Goal: Information Seeking & Learning: Check status

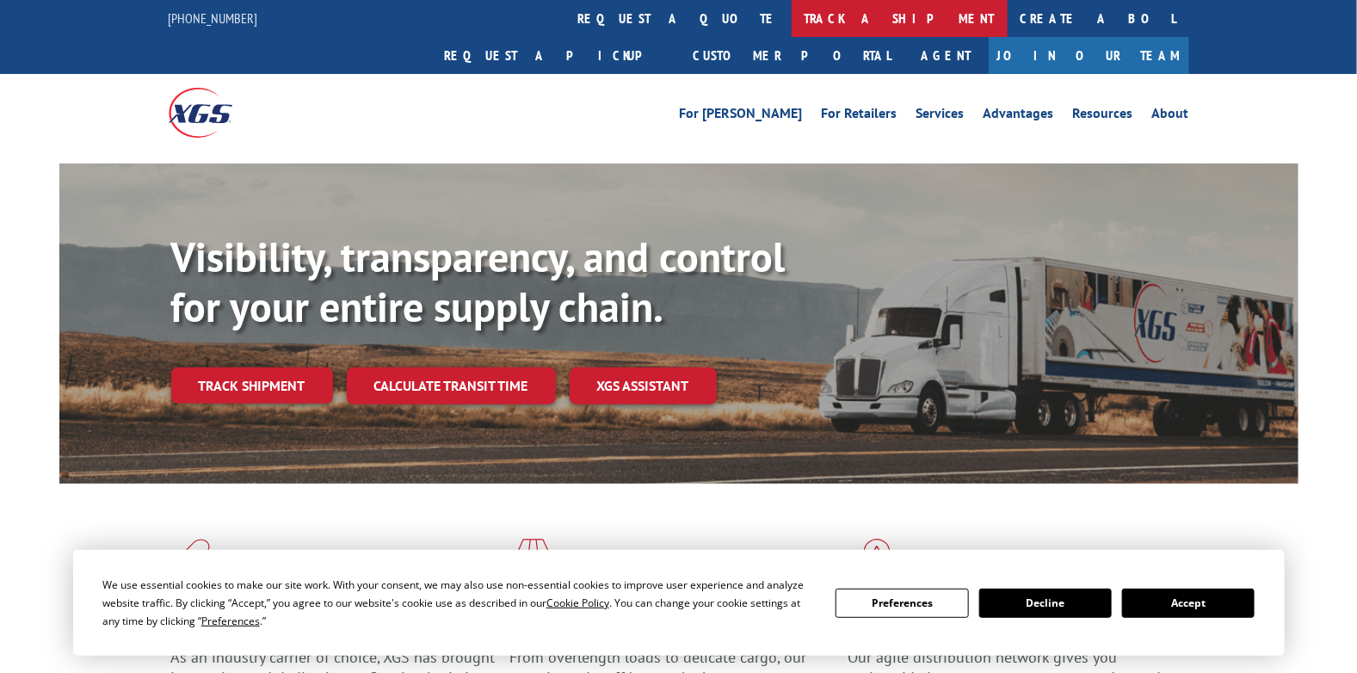
click at [792, 11] on link "track a shipment" at bounding box center [900, 18] width 216 height 37
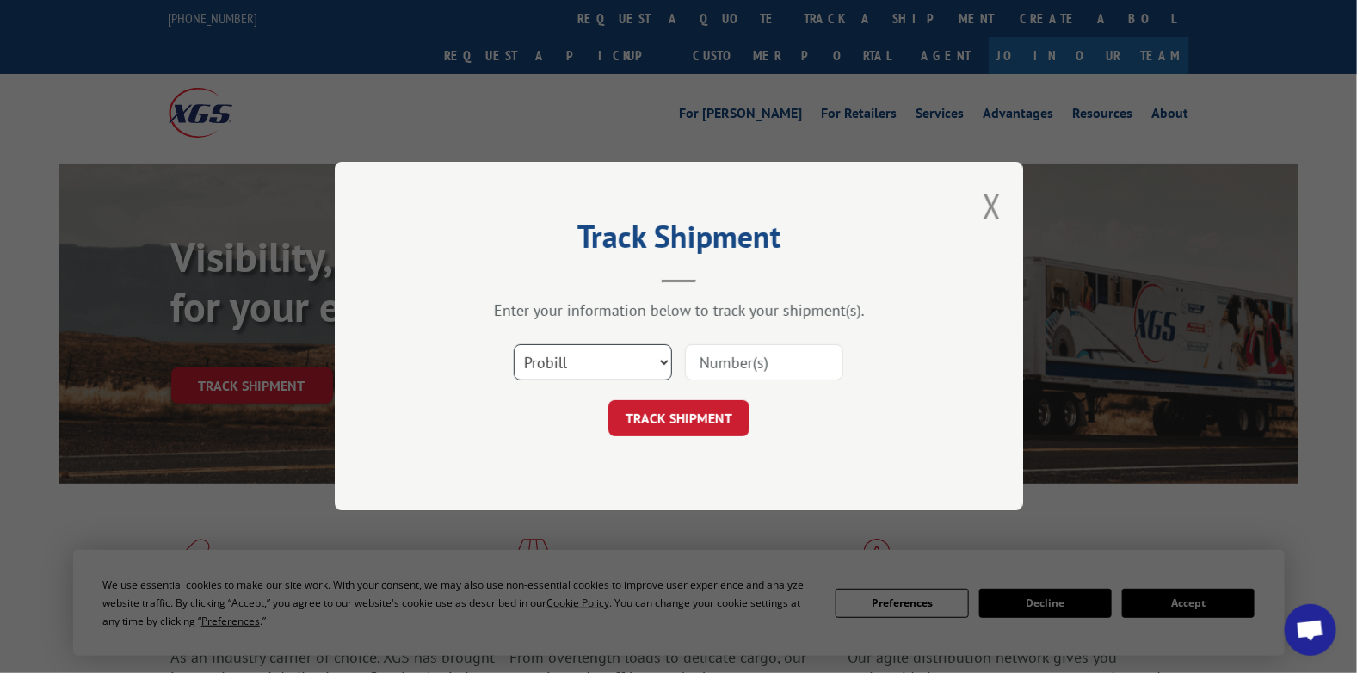
click at [589, 360] on select "Select category... Probill BOL PO" at bounding box center [593, 363] width 158 height 36
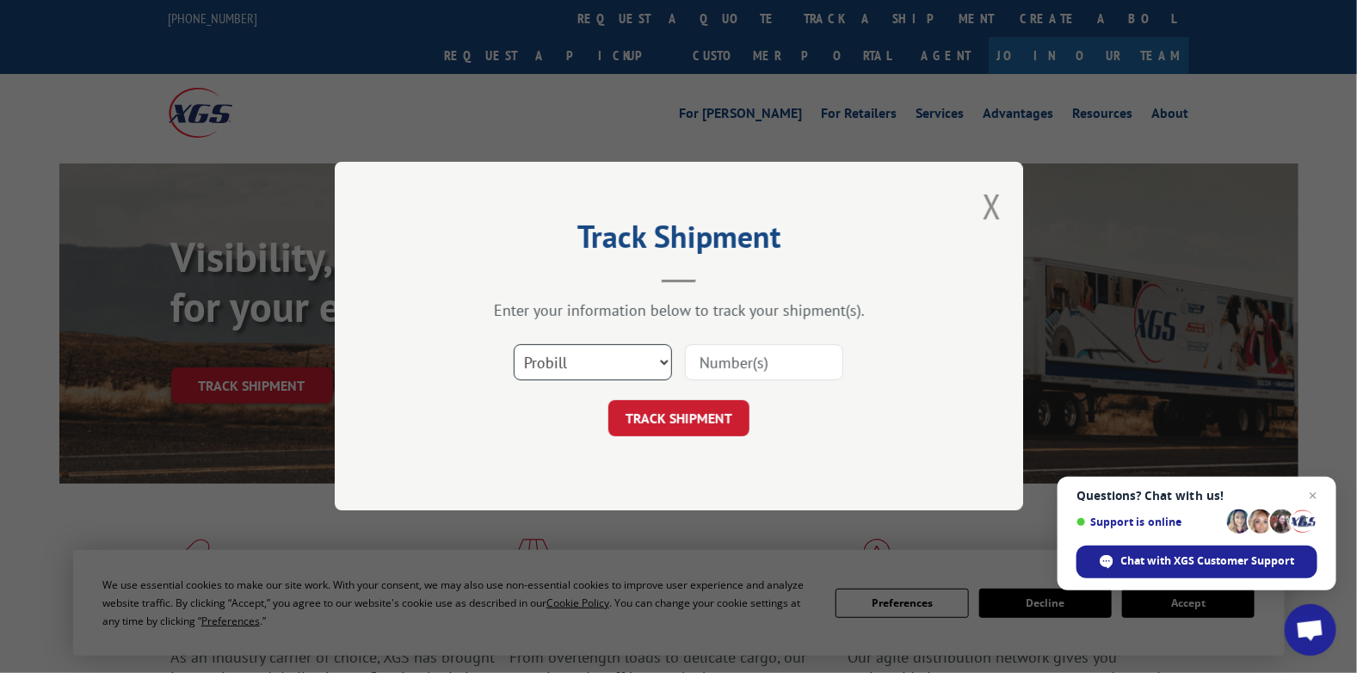
select select "bol"
click at [514, 345] on select "Select category... Probill BOL PO" at bounding box center [593, 363] width 158 height 36
click at [756, 367] on input at bounding box center [764, 363] width 158 height 36
paste input "7042681"
type input "7042681"
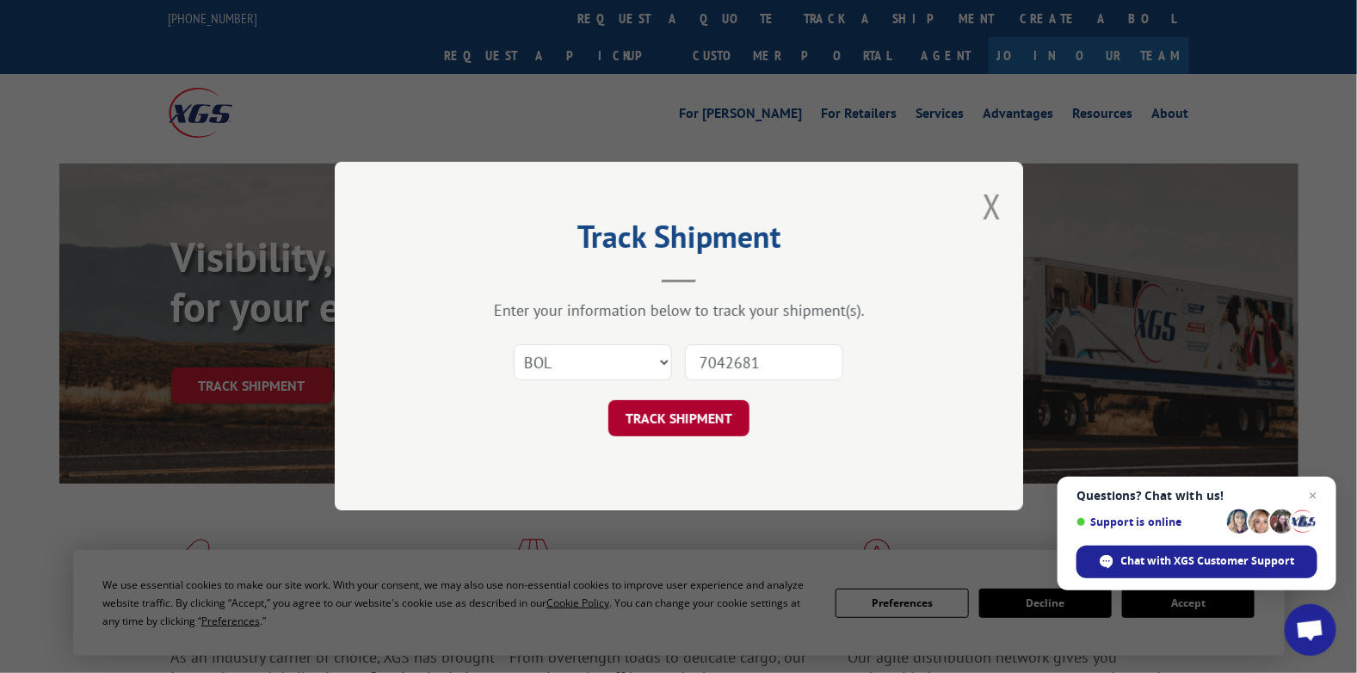
click at [695, 415] on button "TRACK SHIPMENT" at bounding box center [678, 419] width 141 height 36
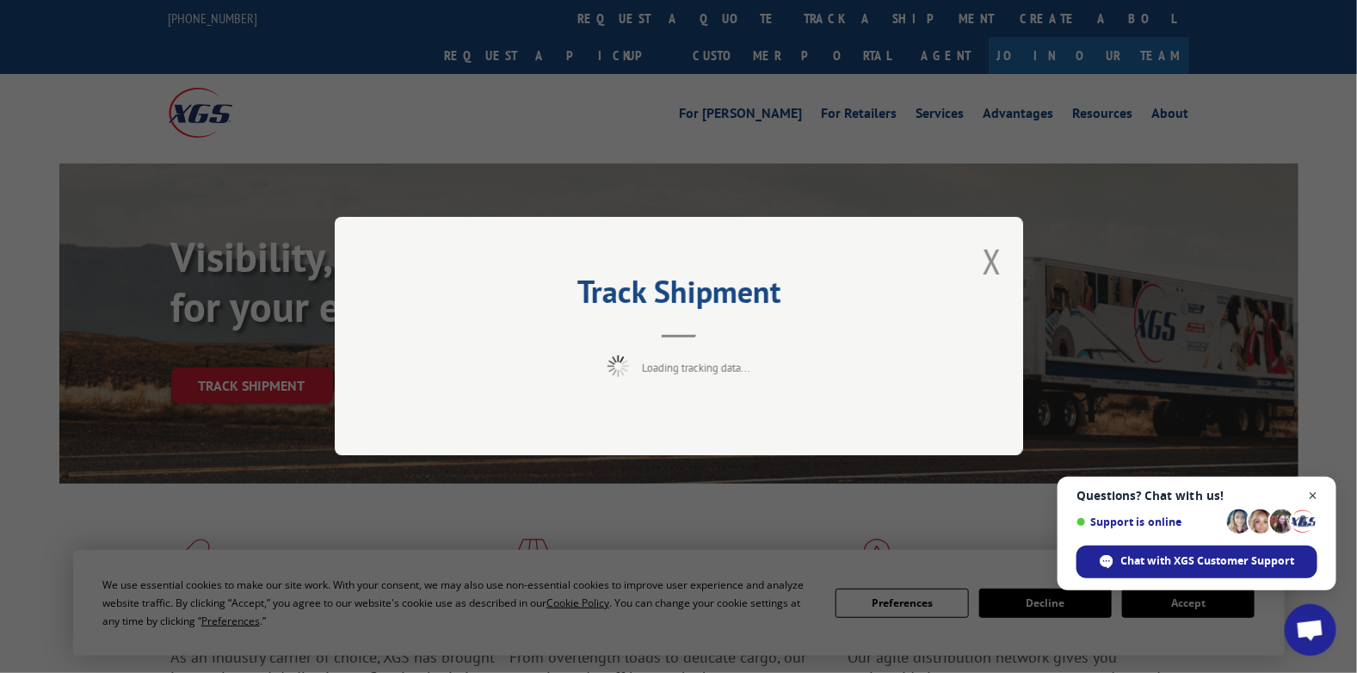
click at [1314, 499] on span "Close chat" at bounding box center [1314, 496] width 22 height 22
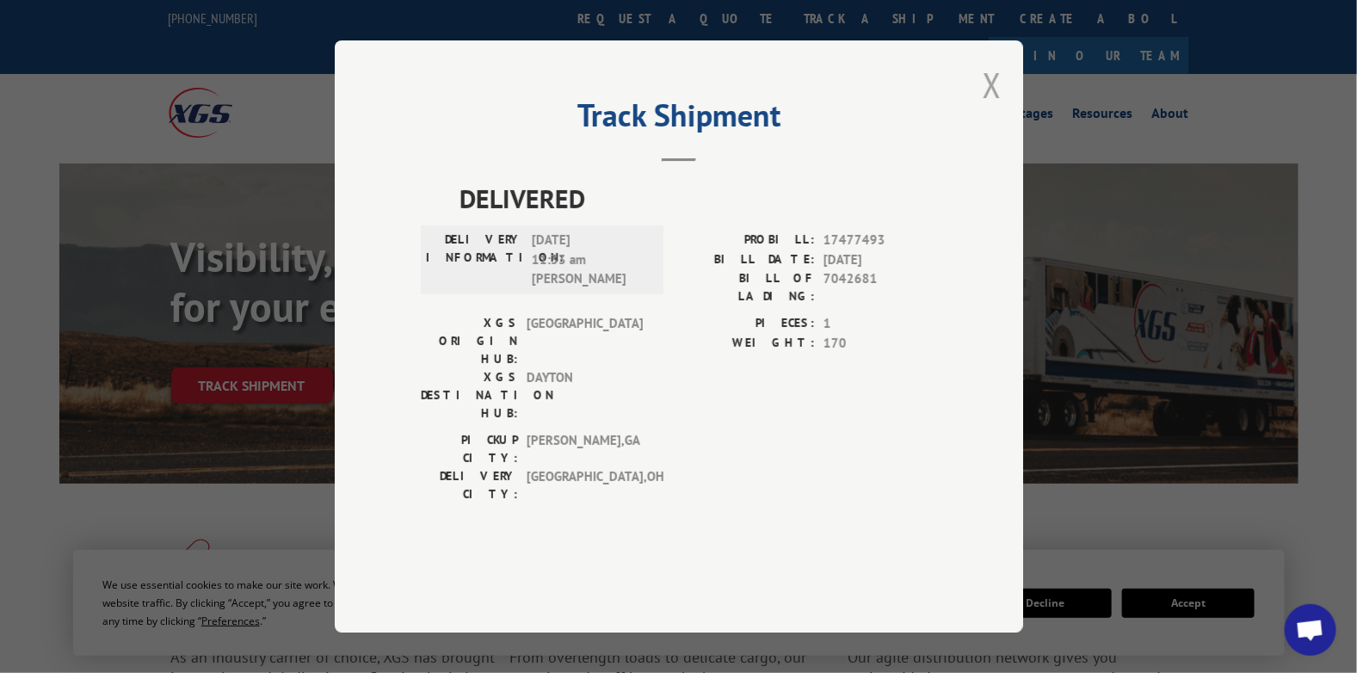
click at [990, 108] on button "Close modal" at bounding box center [992, 85] width 19 height 46
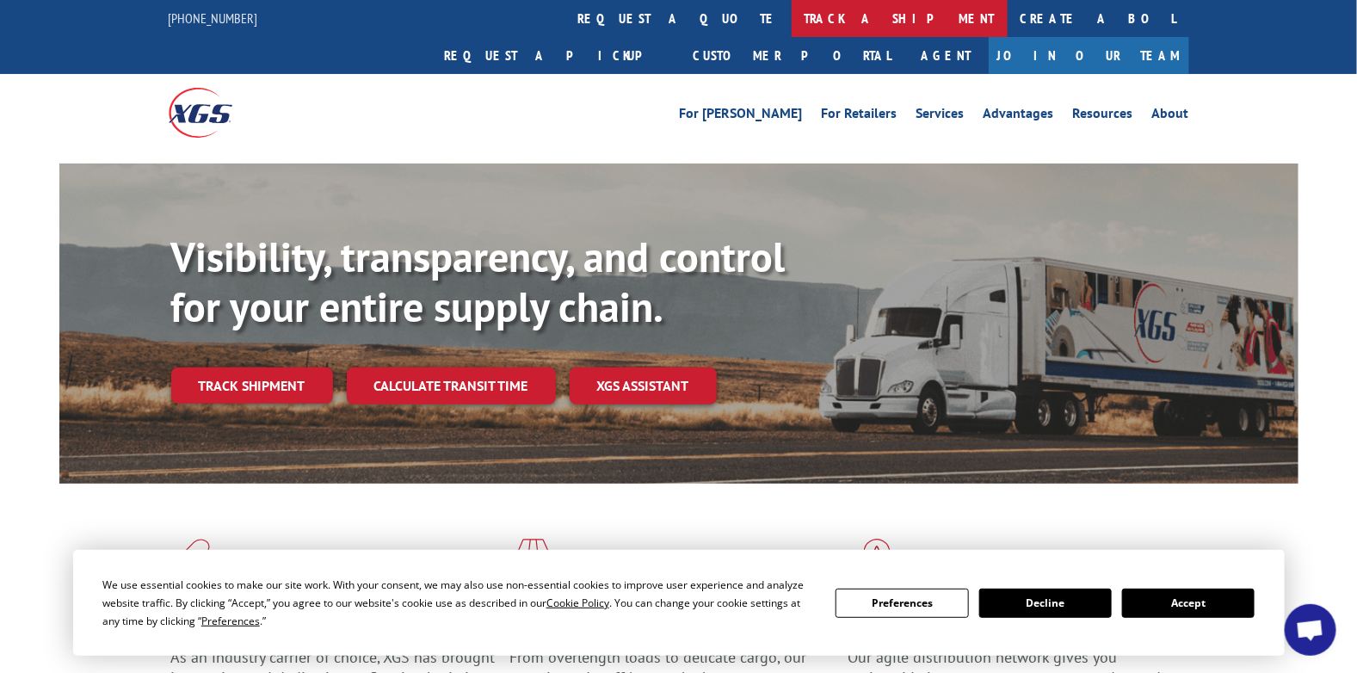
click at [792, 11] on link "track a shipment" at bounding box center [900, 18] width 216 height 37
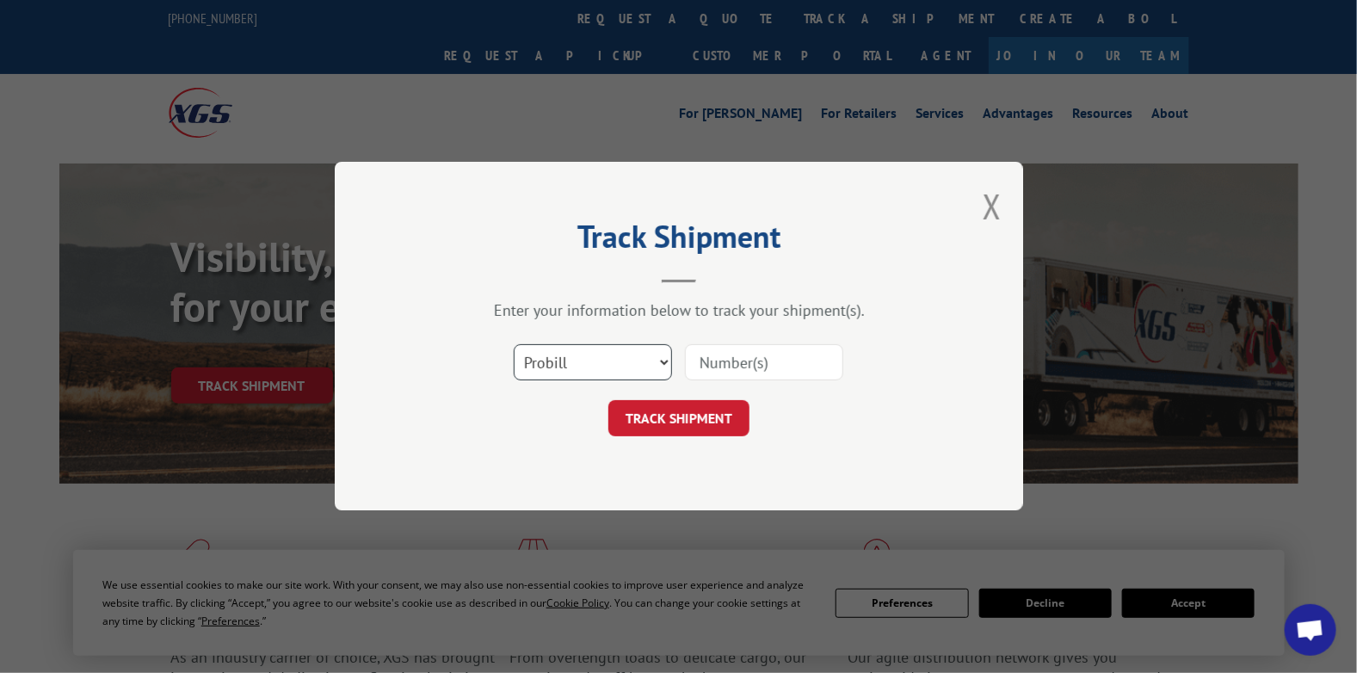
click at [591, 351] on select "Select category... Probill BOL PO" at bounding box center [593, 363] width 158 height 36
select select "bol"
click at [514, 345] on select "Select category... Probill BOL PO" at bounding box center [593, 363] width 158 height 36
click at [774, 363] on input at bounding box center [764, 363] width 158 height 36
paste input "7047760"
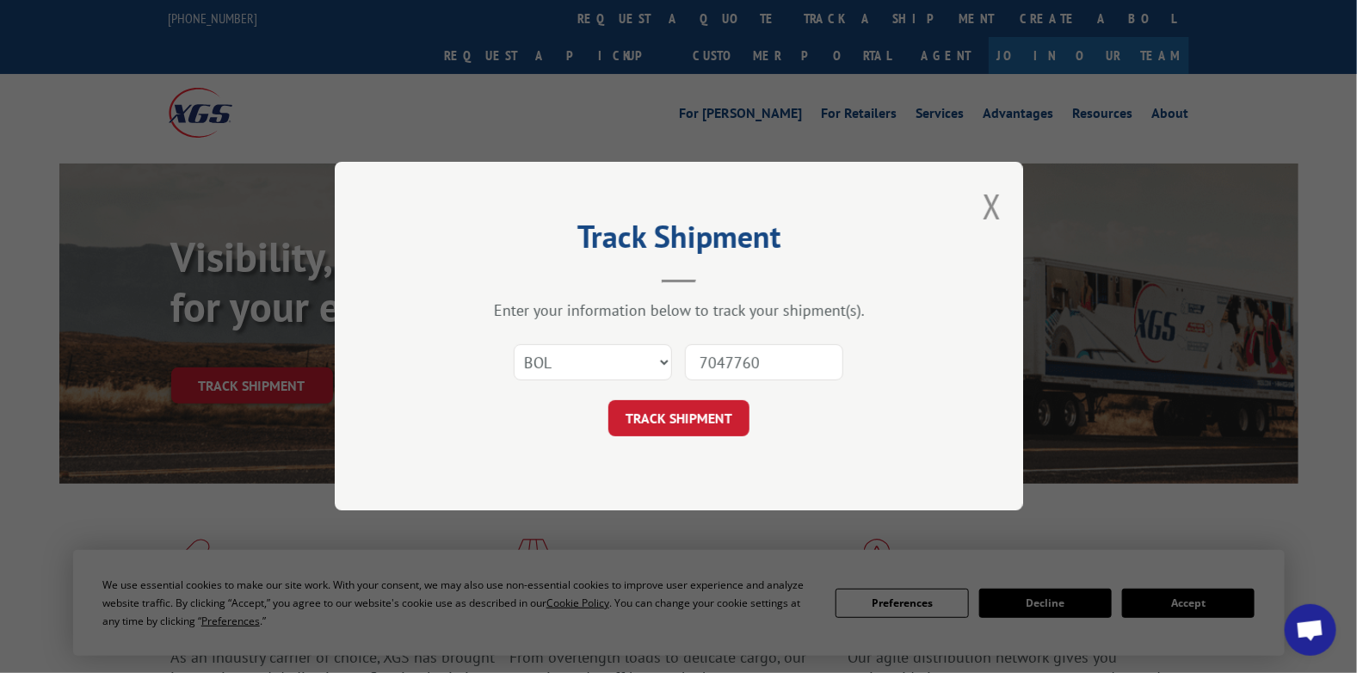
type input "7047760"
click at [608, 401] on button "TRACK SHIPMENT" at bounding box center [678, 419] width 141 height 36
